Goal: Complete application form

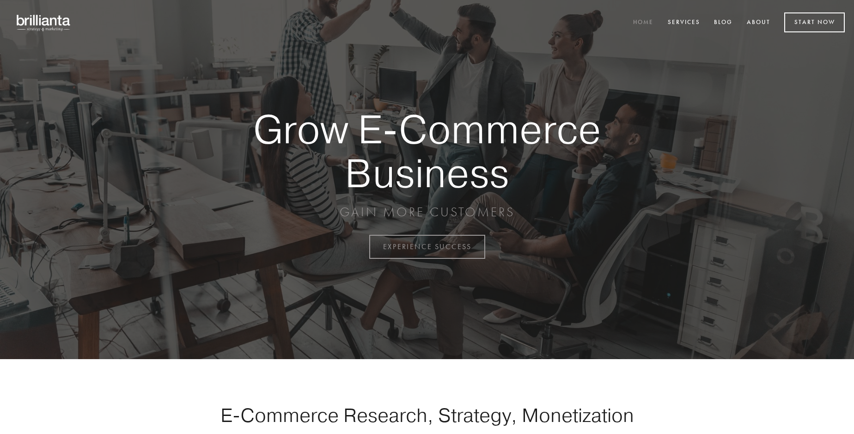
scroll to position [2422, 0]
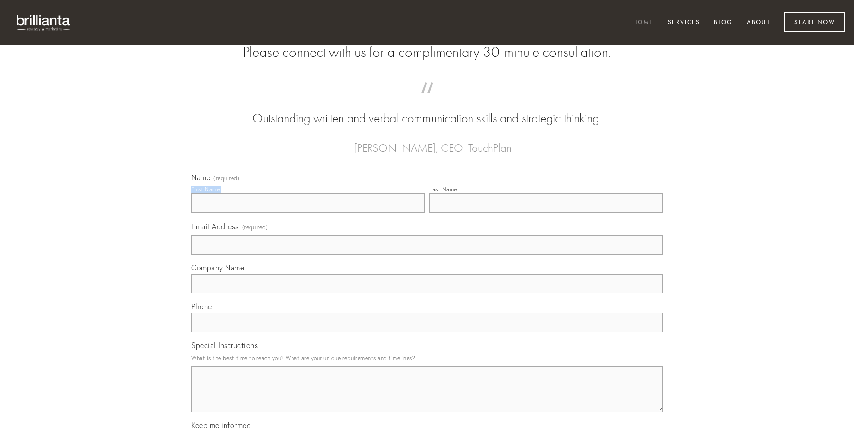
type input "[PERSON_NAME]"
click at [546, 213] on input "Last Name" at bounding box center [545, 202] width 233 height 19
type input "[PERSON_NAME]"
click at [427, 255] on input "Email Address (required)" at bounding box center [426, 244] width 471 height 19
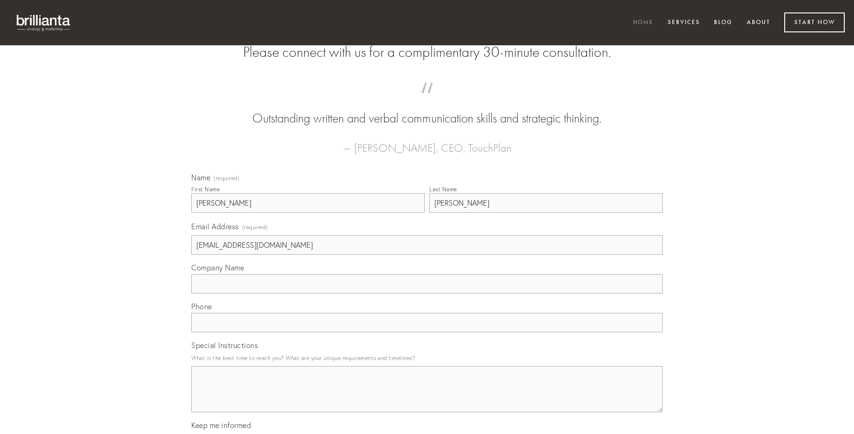
type input "[EMAIL_ADDRESS][DOMAIN_NAME]"
click at [427, 293] on input "Company Name" at bounding box center [426, 283] width 471 height 19
type input "cohaero"
click at [427, 332] on input "text" at bounding box center [426, 322] width 471 height 19
click at [427, 397] on textarea "Special Instructions" at bounding box center [426, 389] width 471 height 46
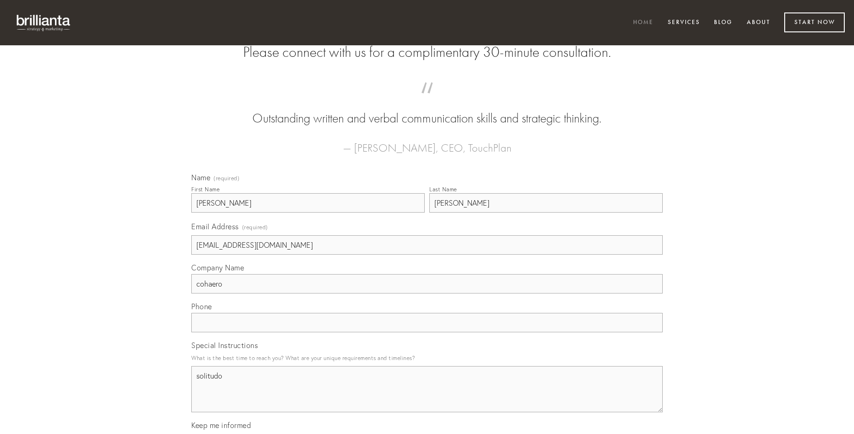
type textarea "solitudo"
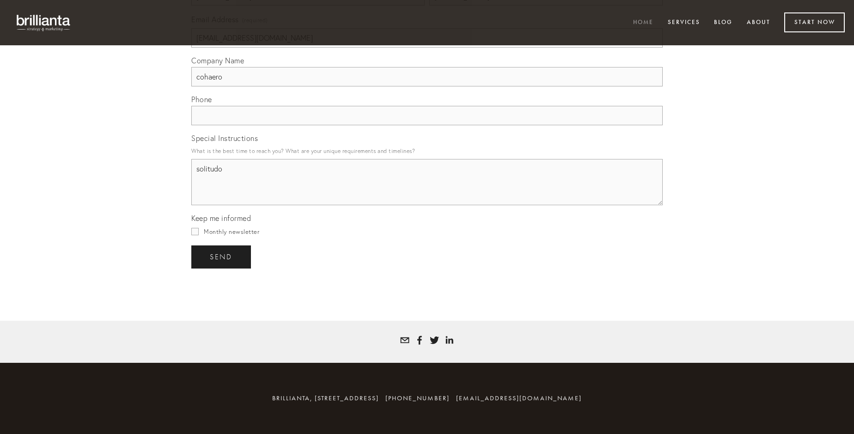
click at [222, 256] on span "send" at bounding box center [221, 257] width 23 height 8
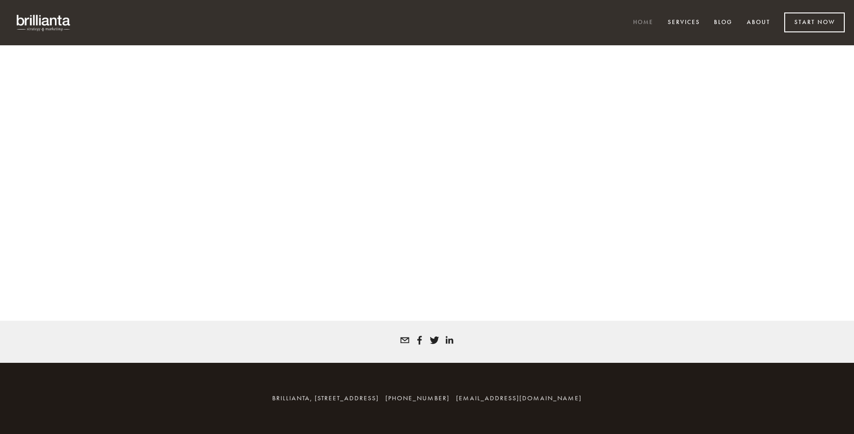
scroll to position [2410, 0]
